Goal: Task Accomplishment & Management: Manage account settings

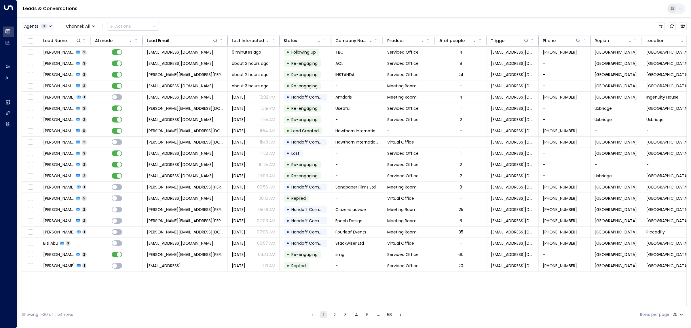
click at [39, 22] on button "Agents 3" at bounding box center [38, 26] width 33 height 8
drag, startPoint x: 48, startPoint y: 71, endPoint x: 56, endPoint y: 71, distance: 8.4
click at [49, 70] on div "Select All Clear" at bounding box center [43, 70] width 36 height 5
click at [56, 68] on button "Clear" at bounding box center [56, 70] width 12 height 5
click at [38, 71] on button "Select All" at bounding box center [34, 70] width 19 height 5
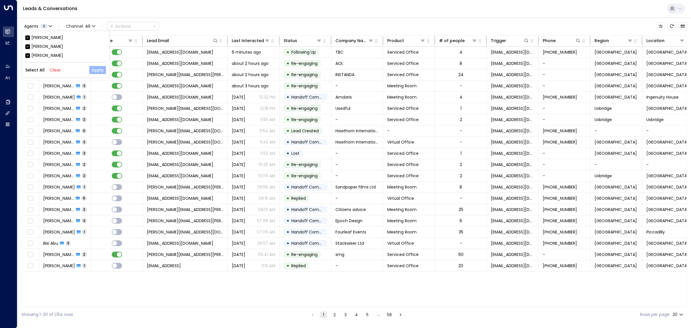
click at [97, 71] on button "Apply" at bounding box center [97, 70] width 17 height 8
click at [35, 25] on span "Agents" at bounding box center [31, 26] width 14 height 4
drag, startPoint x: 52, startPoint y: 71, endPoint x: 48, endPoint y: 58, distance: 14.0
click at [52, 71] on button "Clear" at bounding box center [56, 70] width 12 height 5
drag, startPoint x: 45, startPoint y: 47, endPoint x: 68, endPoint y: 51, distance: 23.6
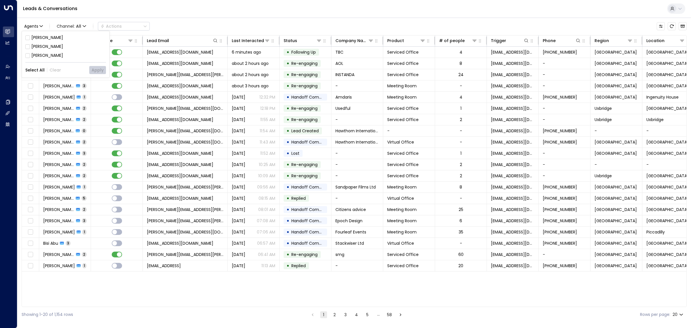
click at [46, 47] on div "[PERSON_NAME]" at bounding box center [47, 46] width 32 height 6
click at [99, 69] on button "Apply" at bounding box center [97, 70] width 17 height 8
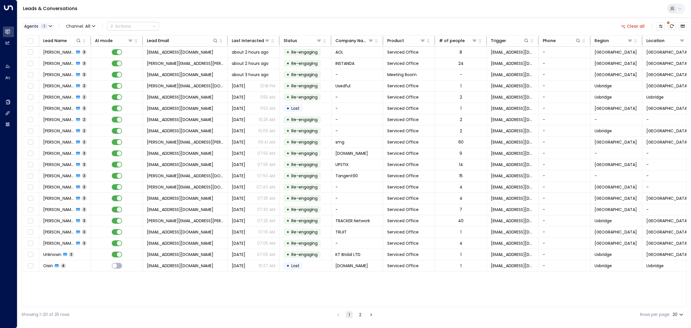
click at [40, 25] on div "Agents 1" at bounding box center [35, 26] width 23 height 5
click at [37, 70] on button "Select All" at bounding box center [34, 70] width 19 height 5
click at [98, 69] on button "Apply" at bounding box center [97, 70] width 17 height 8
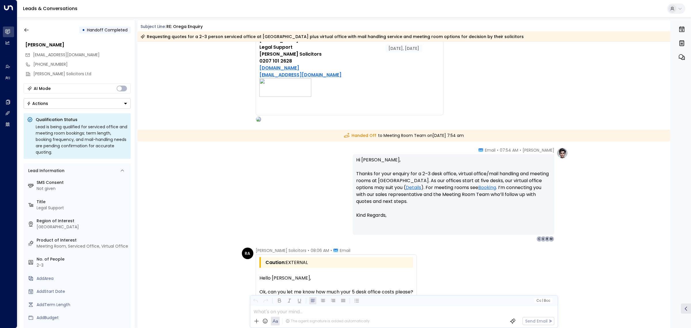
scroll to position [1090, 0]
